Goal: Information Seeking & Learning: Learn about a topic

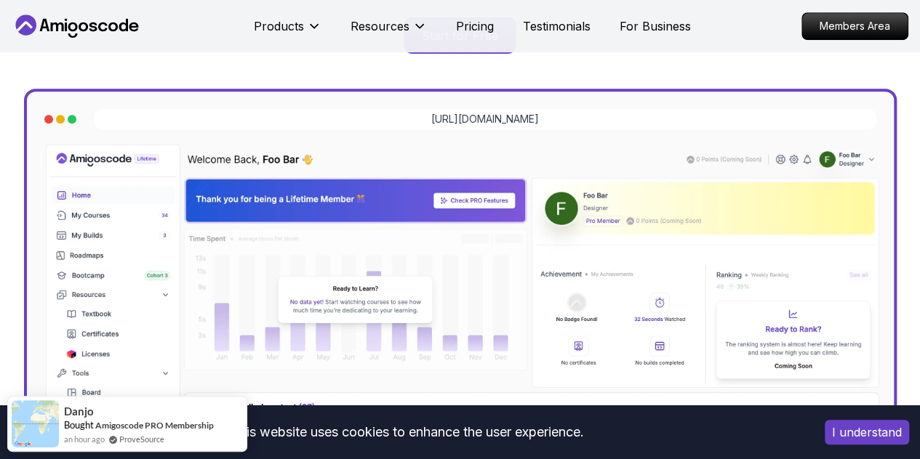
scroll to position [377, 0]
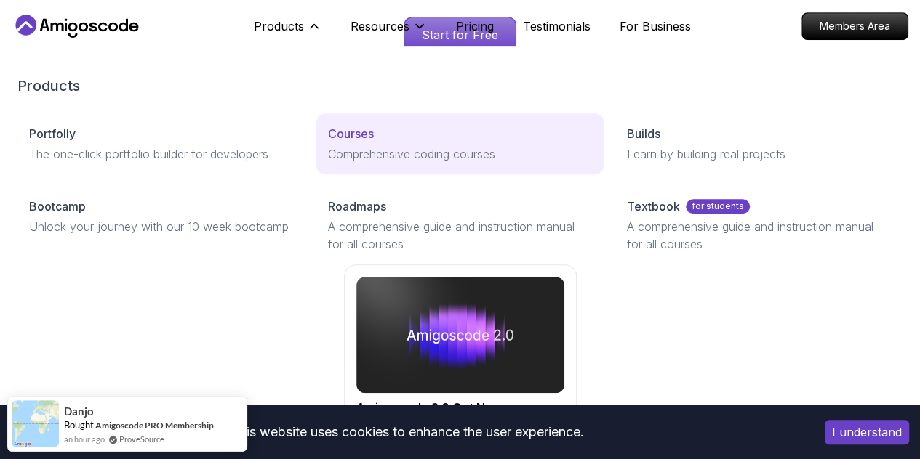
click at [328, 143] on p "Courses" at bounding box center [351, 133] width 46 height 17
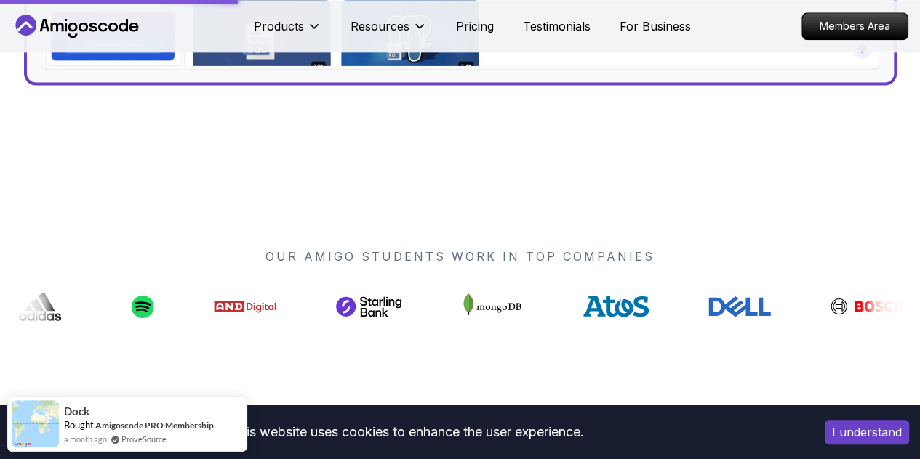
scroll to position [956, 0]
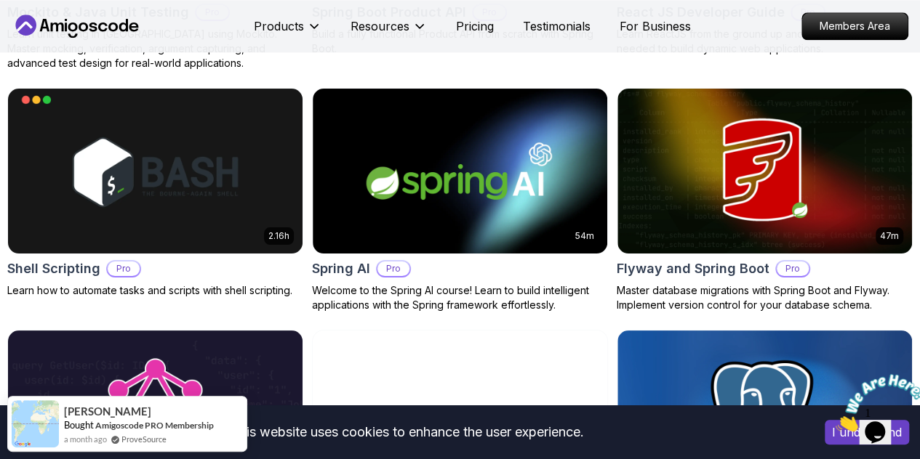
scroll to position [3637, 0]
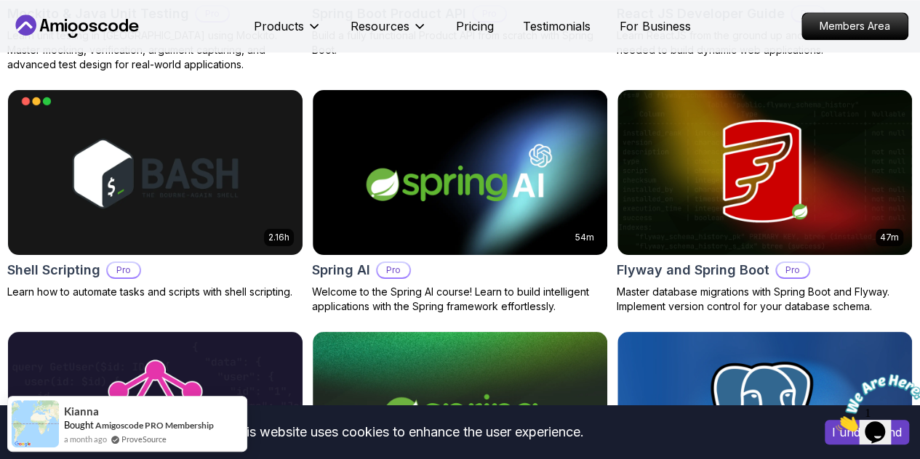
drag, startPoint x: 195, startPoint y: 172, endPoint x: 185, endPoint y: 168, distance: 10.4
drag, startPoint x: 185, startPoint y: 168, endPoint x: 177, endPoint y: 165, distance: 8.5
click at [0, 0] on p "Dev Ops" at bounding box center [0, 0] width 0 height 0
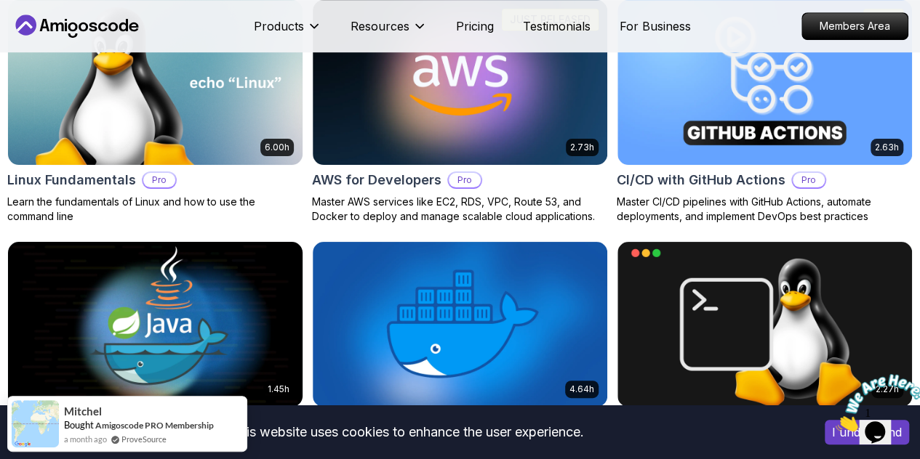
scroll to position [494, 0]
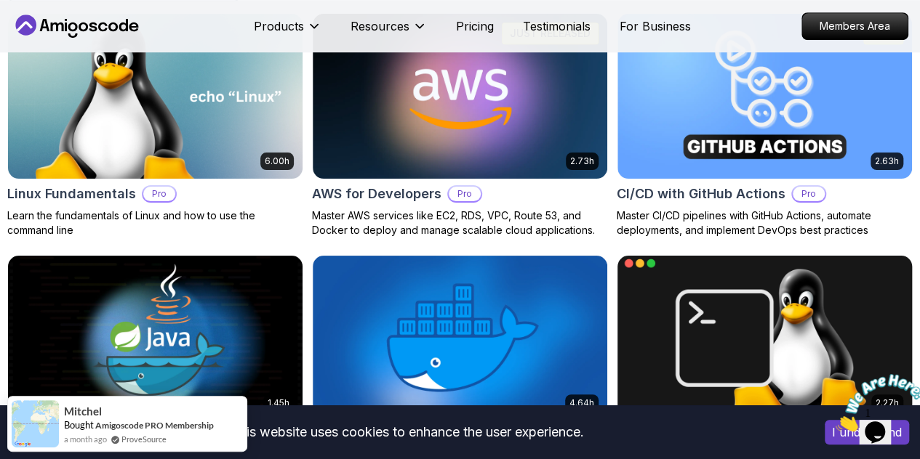
click at [768, 254] on img at bounding box center [764, 338] width 309 height 173
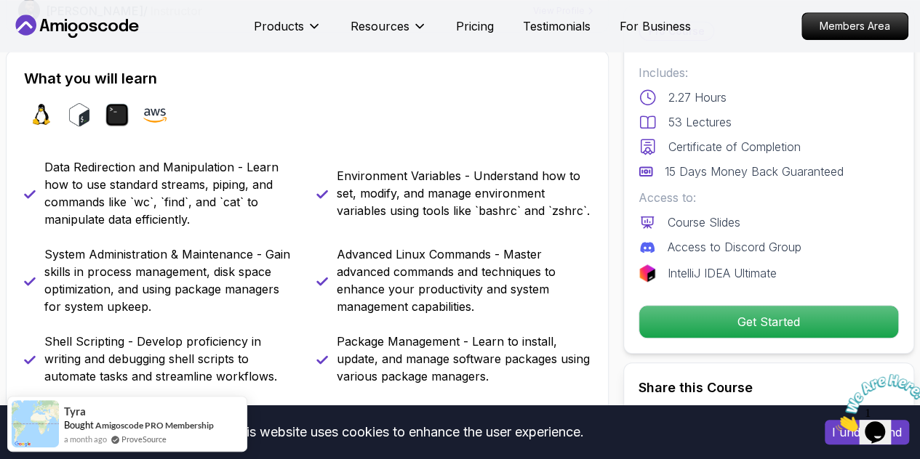
scroll to position [564, 0]
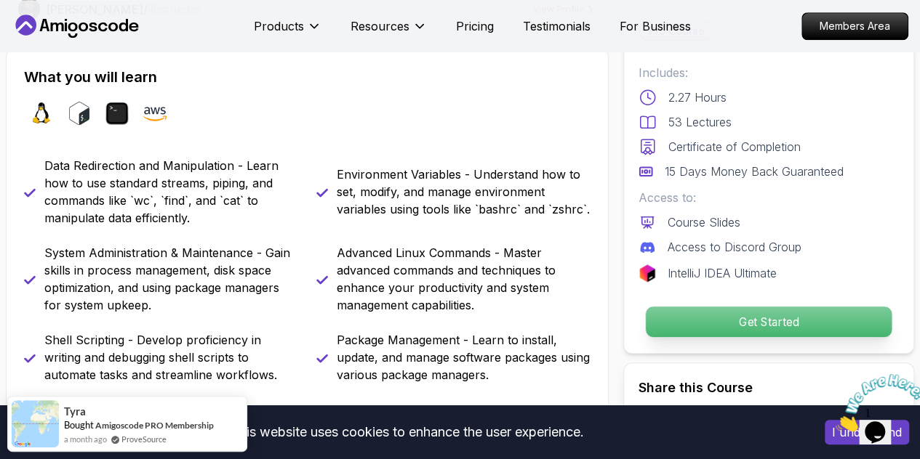
click at [766, 326] on p "Get Started" at bounding box center [769, 322] width 246 height 31
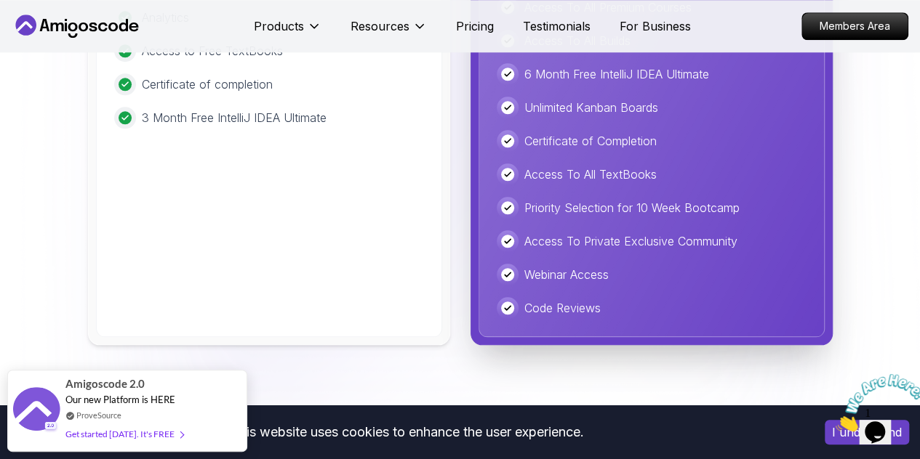
scroll to position [3436, 0]
